Goal: Information Seeking & Learning: Compare options

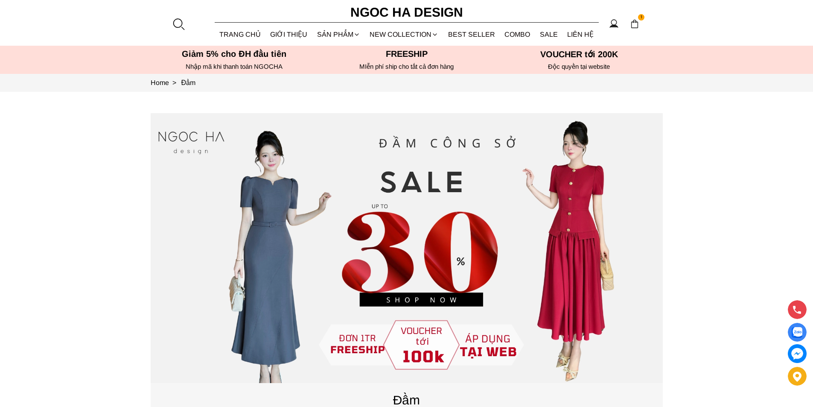
click at [178, 20] on div at bounding box center [178, 24] width 13 height 13
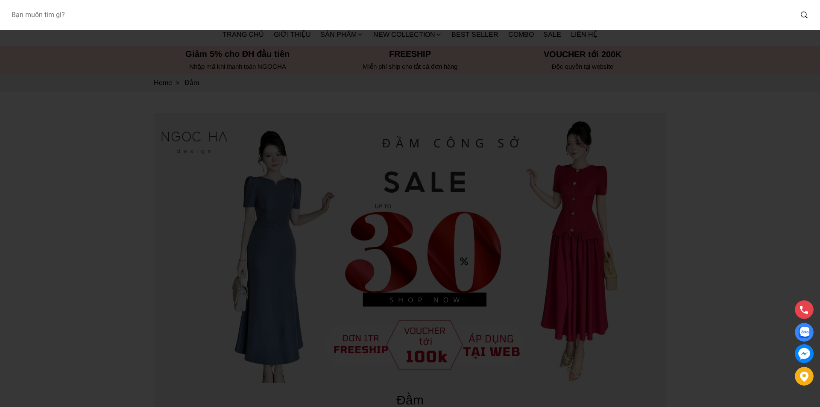
click at [127, 20] on input "Input search Bạn muốn tìm gì?" at bounding box center [398, 15] width 788 height 20
type input "D713"
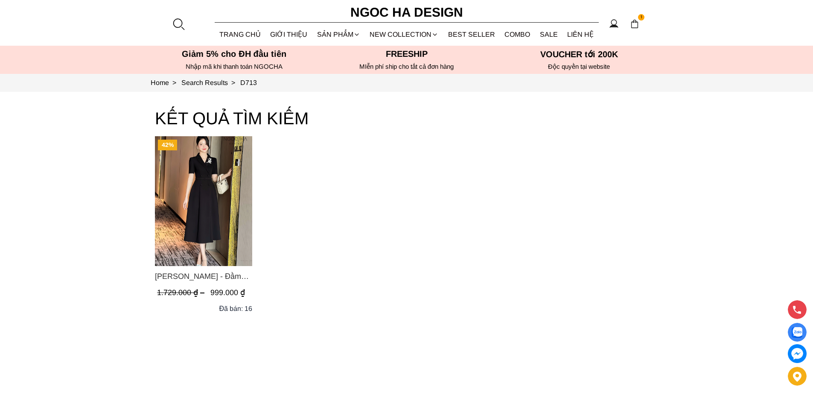
click at [218, 191] on img "Product image - Irene Dress - Đầm Vest Dáng Xòe Kèm Đai D713" at bounding box center [203, 201] width 97 height 130
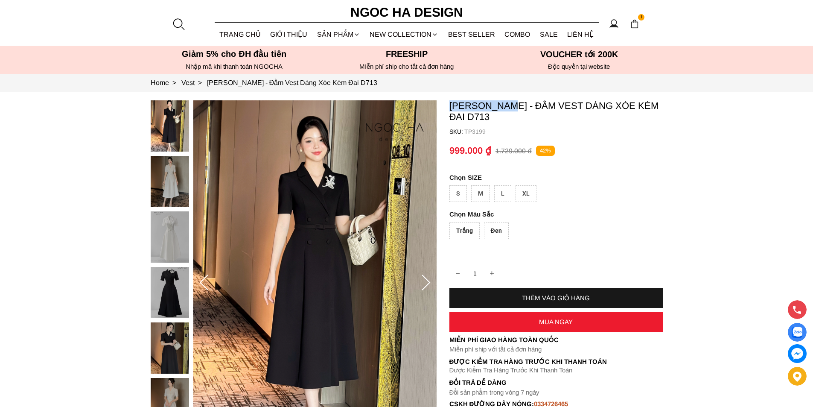
drag, startPoint x: 449, startPoint y: 102, endPoint x: 513, endPoint y: 102, distance: 63.6
click at [513, 102] on p "[PERSON_NAME] - Đầm Vest Dáng Xòe Kèm Đai D713" at bounding box center [555, 111] width 213 height 22
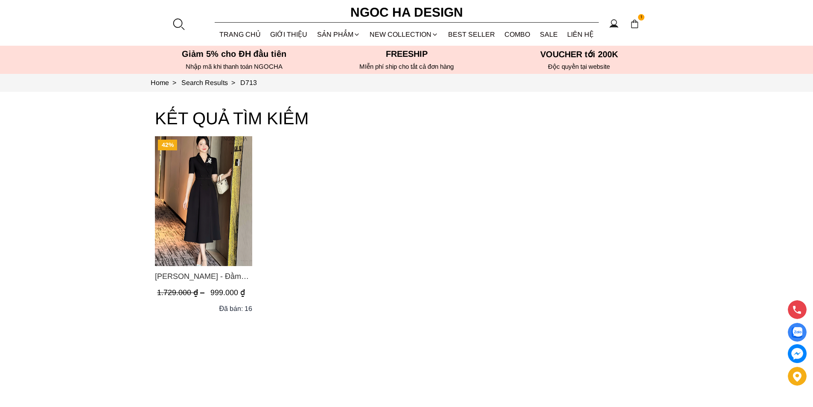
click at [180, 22] on div at bounding box center [178, 24] width 13 height 13
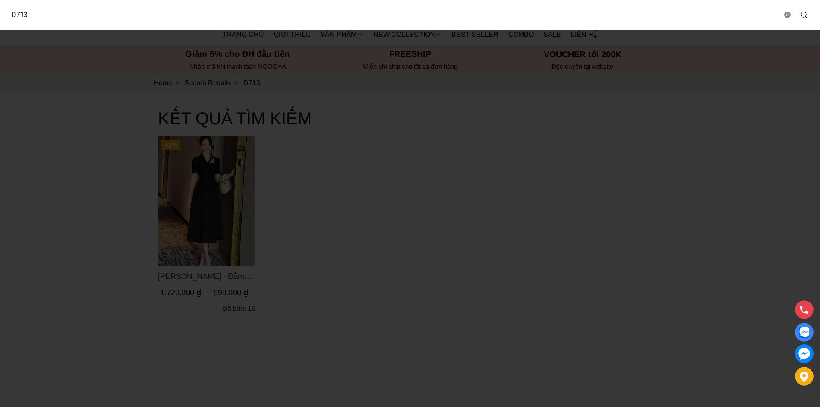
click at [139, 21] on input "D713" at bounding box center [392, 15] width 777 height 20
type input "127"
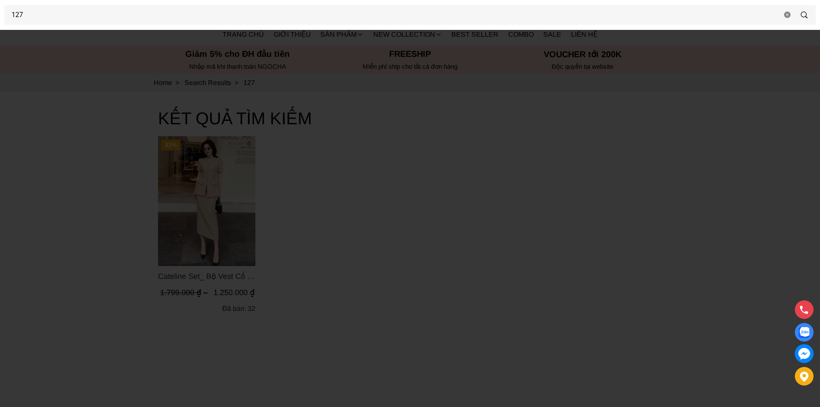
click at [222, 182] on div at bounding box center [410, 203] width 820 height 407
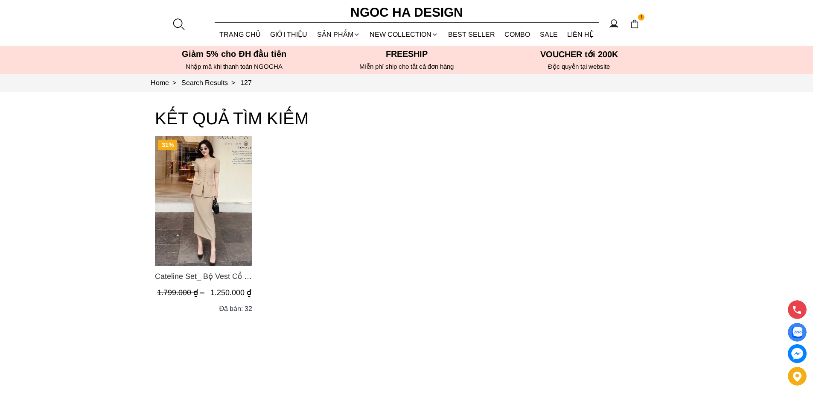
click at [222, 182] on img "Product image - Cateline Set_ Bộ Vest Cổ V Đính Cúc Nhí Chân Váy Bút Chì BJ127" at bounding box center [203, 201] width 97 height 130
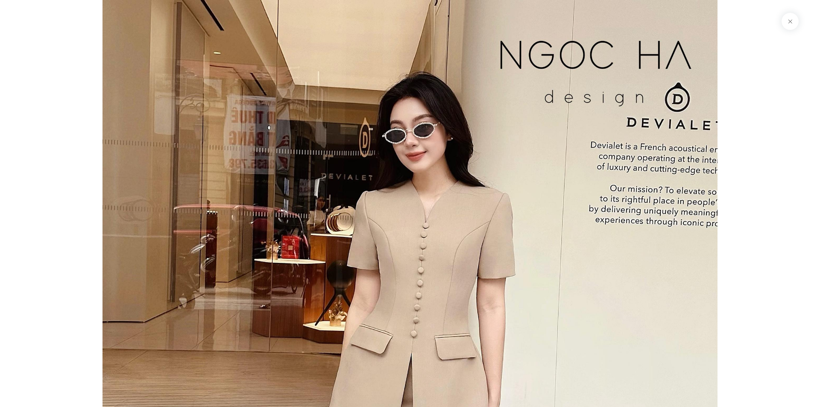
click at [791, 26] on button at bounding box center [789, 21] width 17 height 17
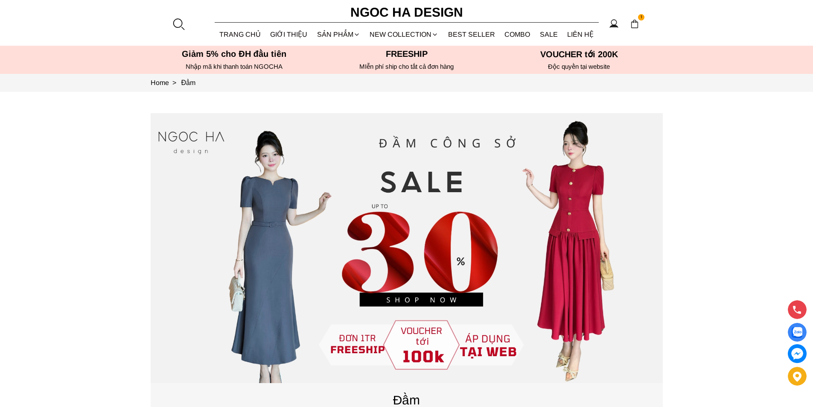
click at [175, 23] on div at bounding box center [178, 24] width 13 height 13
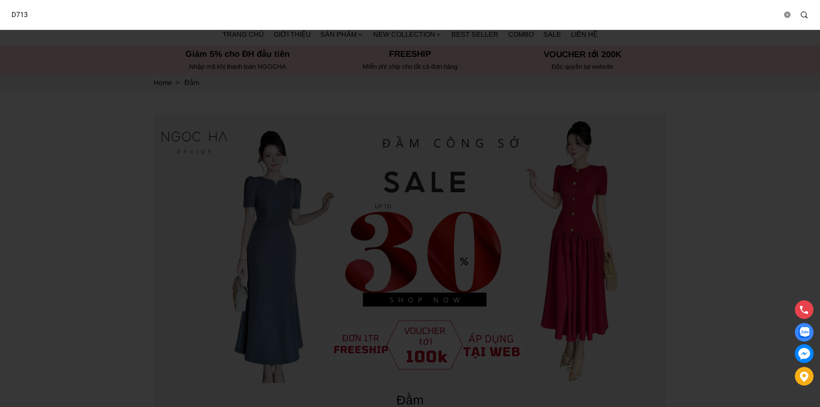
click at [96, 18] on input "D713" at bounding box center [392, 15] width 777 height 20
type input "D1003"
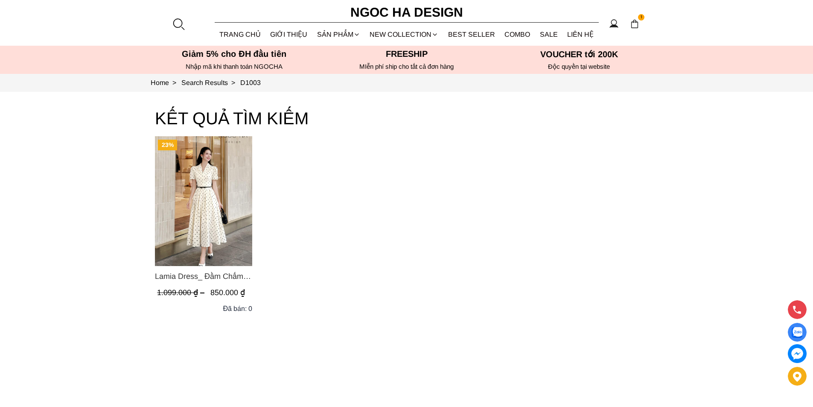
click at [232, 205] on img "Product image - Lamia Dress_ Đầm Chấm Bi Cổ Vest Màu Kem D1003" at bounding box center [203, 201] width 97 height 130
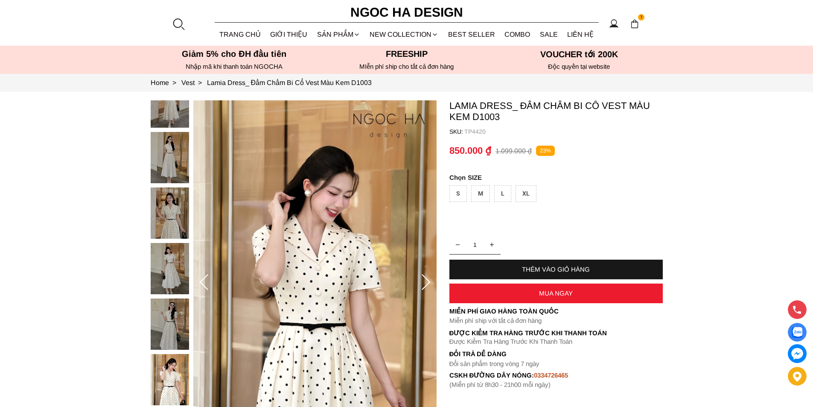
click at [181, 22] on div at bounding box center [178, 24] width 13 height 13
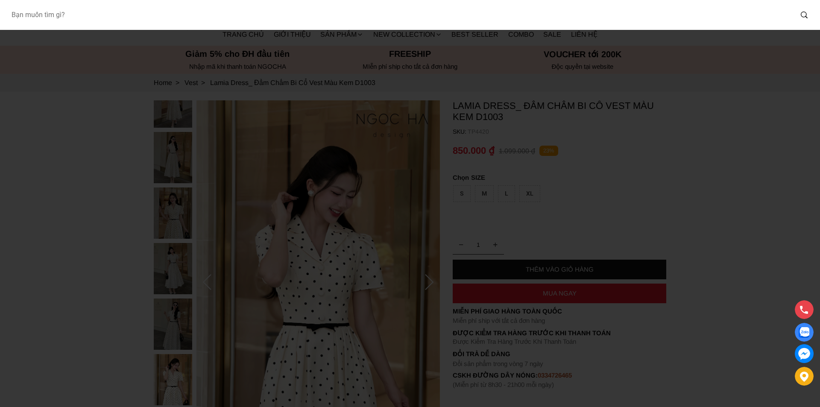
click at [103, 17] on input "Input search Bạn muốn tìm gì?" at bounding box center [398, 15] width 788 height 20
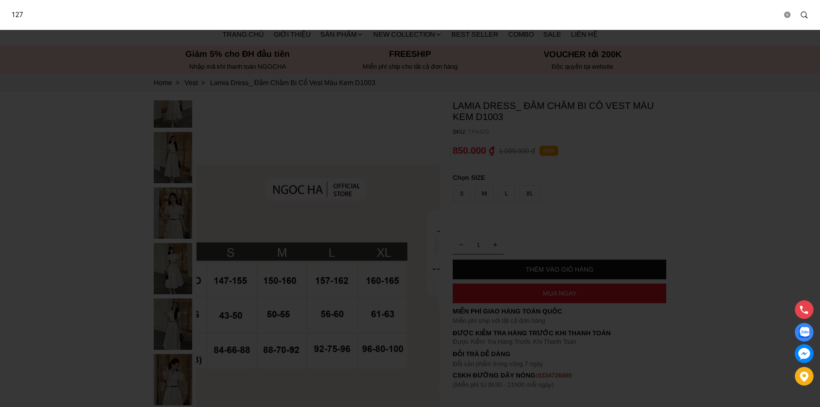
type input "127"
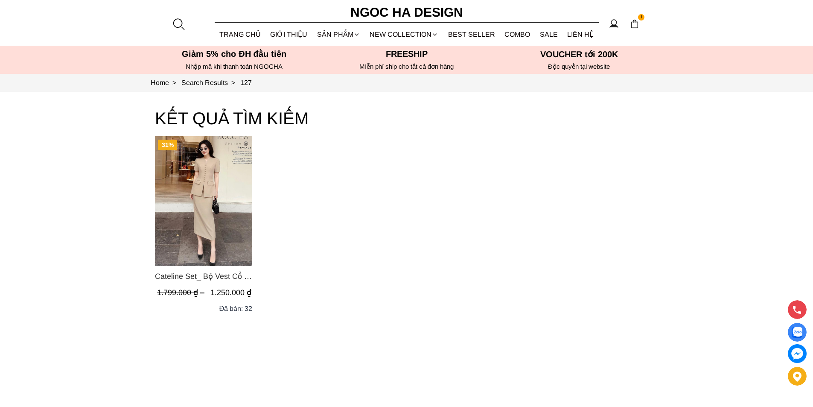
click at [192, 195] on img "Product image - Cateline Set_ Bộ Vest Cổ V Đính Cúc Nhí Chân Váy Bút Chì BJ127" at bounding box center [203, 201] width 97 height 130
click at [215, 198] on img "Product image - Cateline Set_ Bộ Vest Cổ V Đính Cúc Nhí Chân Váy Bút Chì BJ127" at bounding box center [203, 201] width 97 height 130
